Goal: Task Accomplishment & Management: Use online tool/utility

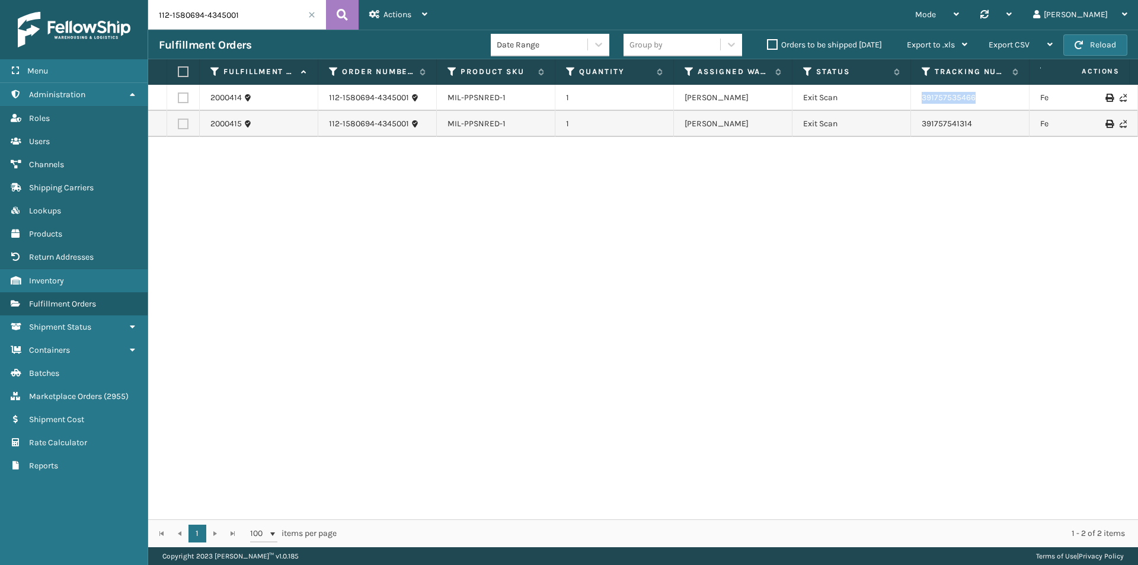
drag, startPoint x: 1019, startPoint y: 94, endPoint x: 915, endPoint y: 100, distance: 103.9
click at [915, 100] on td "391757535466" at bounding box center [970, 98] width 119 height 26
copy link "391757535466"
drag, startPoint x: 999, startPoint y: 125, endPoint x: 906, endPoint y: 125, distance: 93.1
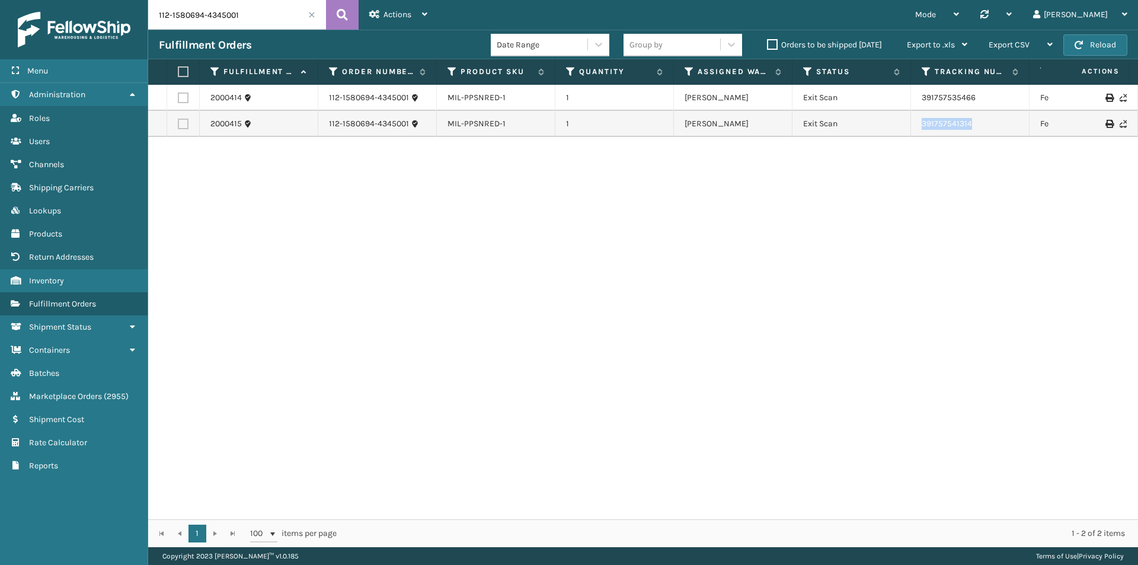
click at [906, 125] on tr "2000415 112-1580694-4345001 MIL-PPSNRED-1 1 [PERSON_NAME] Exit Scan 39175754131…" at bounding box center [811, 124] width 1326 height 26
copy tr "391757541314"
click at [240, 16] on input "112-1580694-4345001" at bounding box center [237, 15] width 178 height 30
paste input "4-8068611-6076228"
click at [341, 11] on icon at bounding box center [342, 15] width 11 height 18
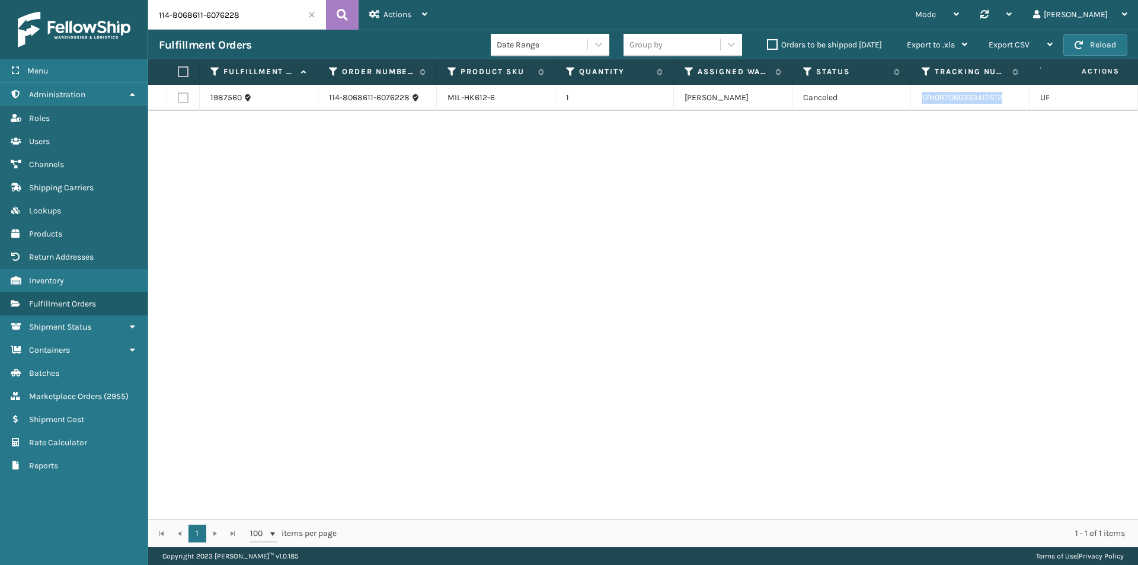
drag, startPoint x: 1032, startPoint y: 95, endPoint x: 920, endPoint y: 100, distance: 111.6
click at [920, 100] on tr "1987560 114-8068611-6076228 MIL-HK612-6 1 [PERSON_NAME] Canceled 1ZH0R706033341…" at bounding box center [811, 98] width 1326 height 26
copy link "1ZH0R7060333412512"
click at [234, 18] on input "114-8068611-6076228" at bounding box center [237, 15] width 178 height 30
paste input "2-9614331-0885845"
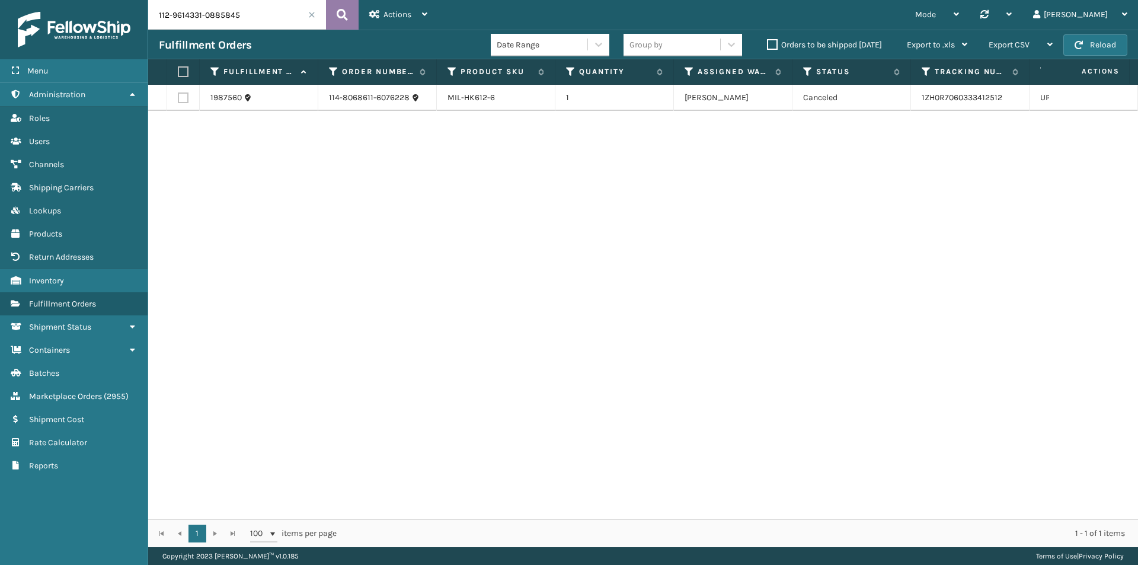
type input "112-9614331-0885845"
click at [349, 12] on button at bounding box center [342, 15] width 33 height 30
drag, startPoint x: 1015, startPoint y: 100, endPoint x: 918, endPoint y: 101, distance: 96.6
click at [918, 101] on td "1ZH0R7060326603034" at bounding box center [970, 98] width 119 height 26
copy link "1ZH0R7060326603034"
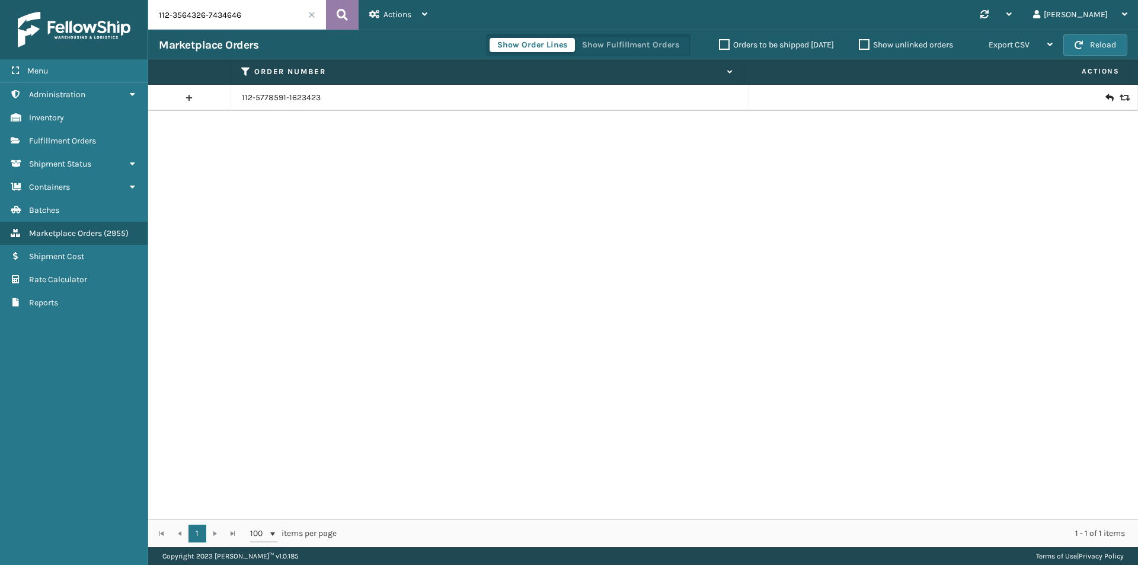
type input "112-3564326-7434646"
click at [341, 18] on icon at bounding box center [342, 15] width 11 height 18
click at [1106, 98] on icon at bounding box center [1109, 98] width 7 height 12
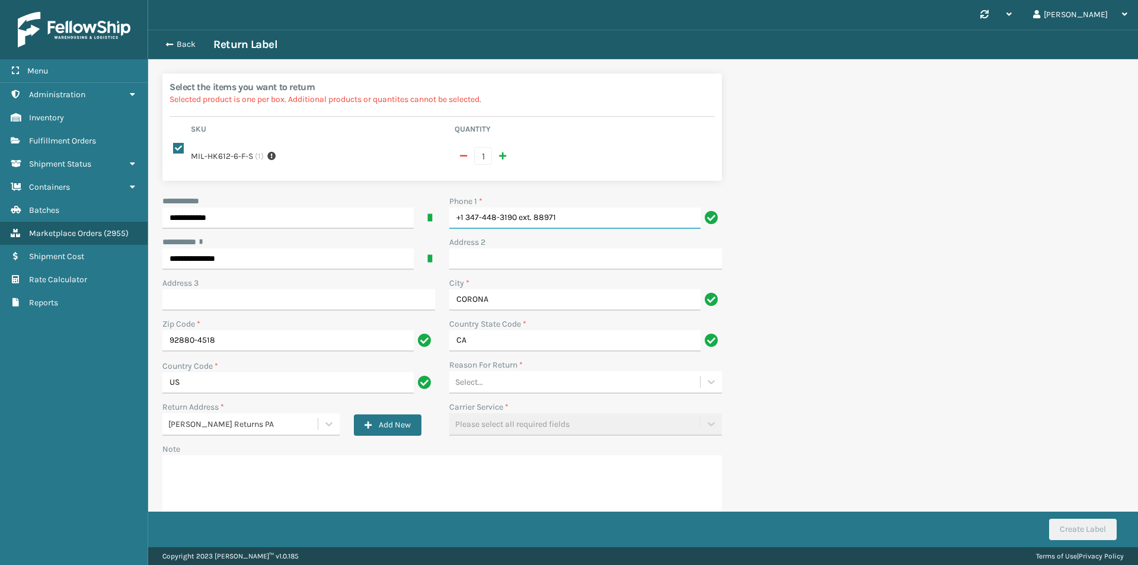
click at [593, 220] on input "+1 347-448-3190 ext. 88971" at bounding box center [574, 218] width 251 height 21
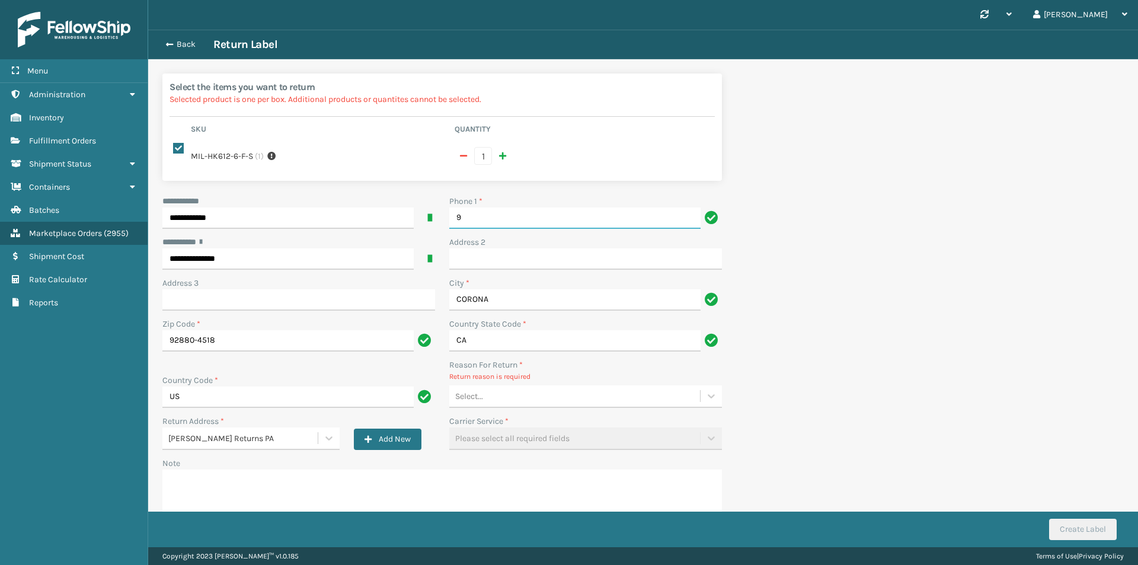
type input "9999999999"
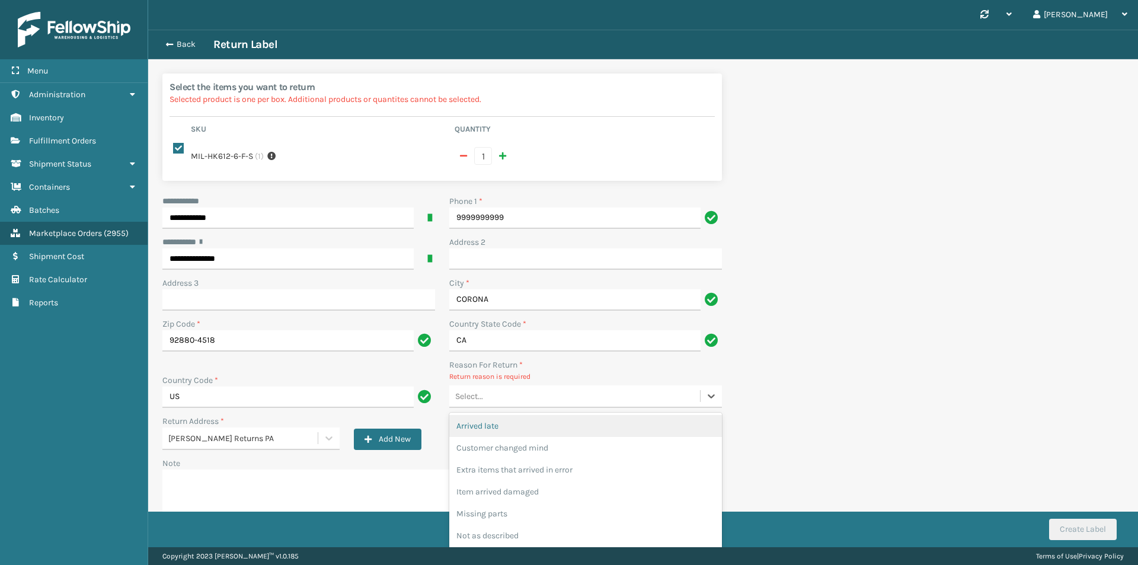
click at [544, 387] on div "Select..." at bounding box center [574, 397] width 251 height 20
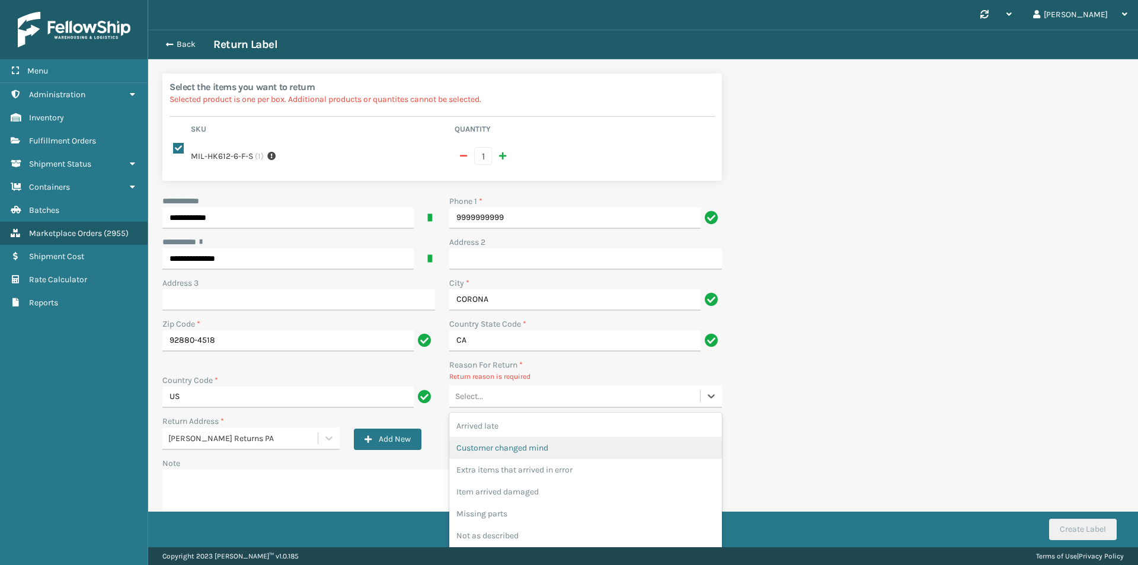
click at [548, 441] on div "Customer changed mind" at bounding box center [585, 448] width 273 height 22
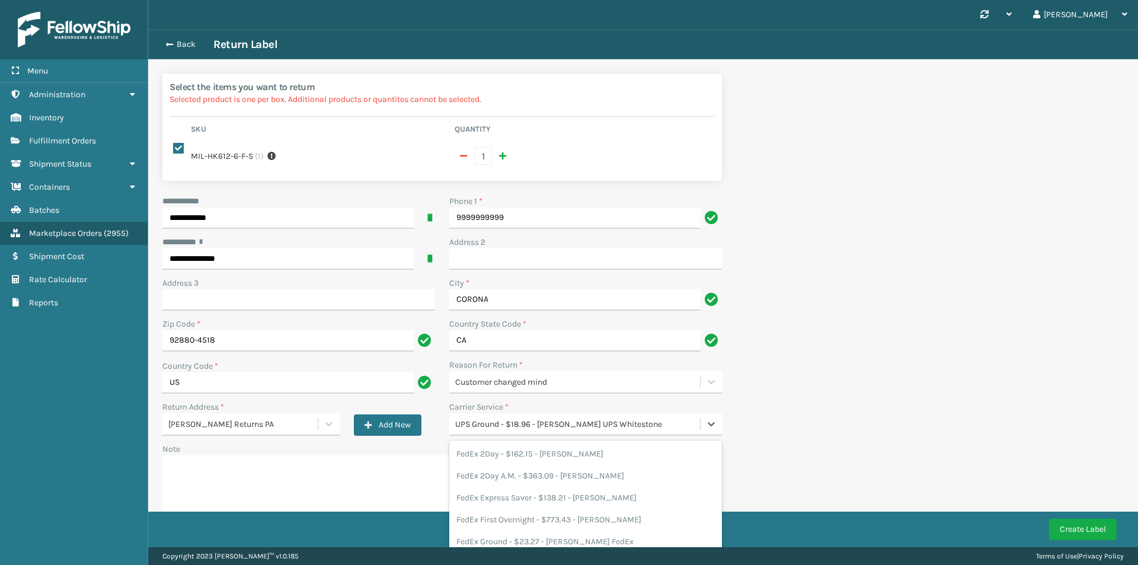
click at [576, 424] on div "UPS Ground - $18.96 - Milliard UPS Whitestone" at bounding box center [578, 424] width 246 height 12
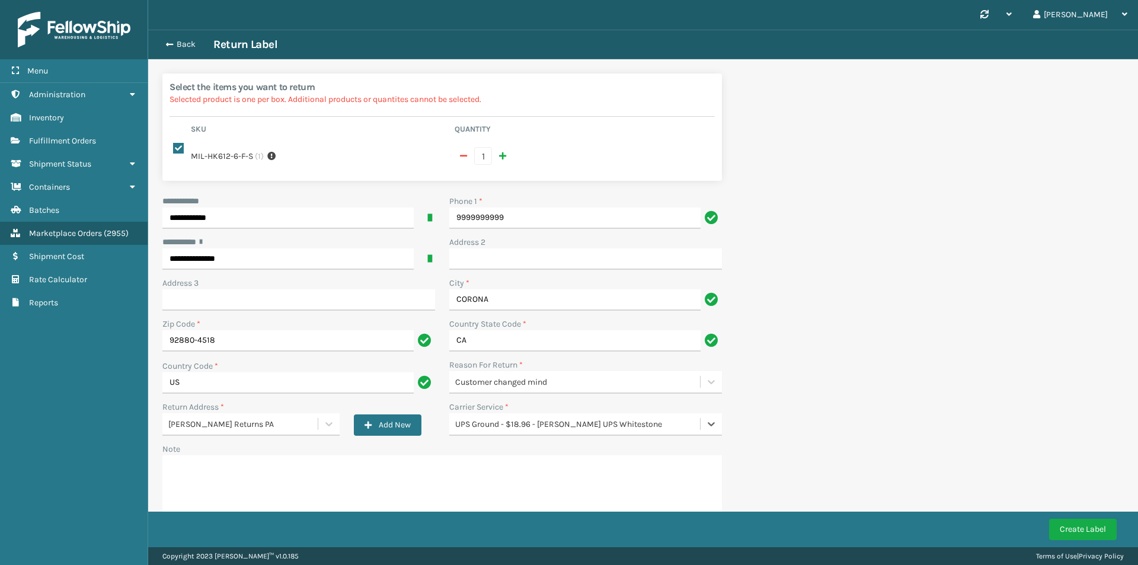
click at [576, 424] on div "UPS Ground - $18.96 - Milliard UPS Whitestone" at bounding box center [578, 424] width 246 height 12
click at [1107, 531] on button "Create Label" at bounding box center [1083, 529] width 68 height 21
